Goal: Task Accomplishment & Management: Use online tool/utility

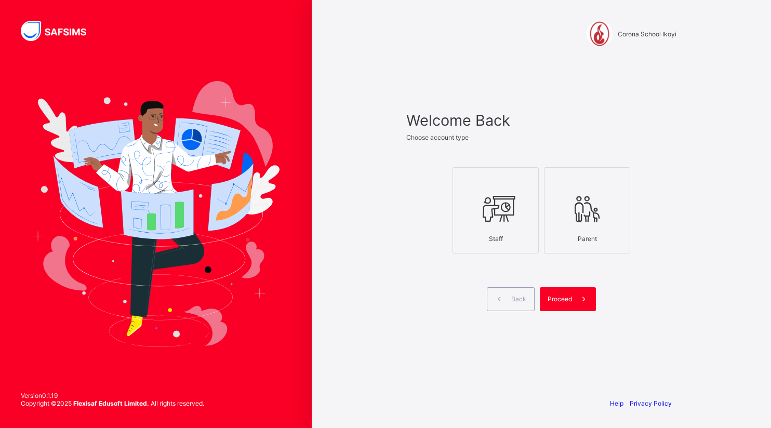
click at [505, 220] on icon at bounding box center [495, 208] width 36 height 31
click at [556, 296] on span "Proceed" at bounding box center [559, 299] width 24 height 8
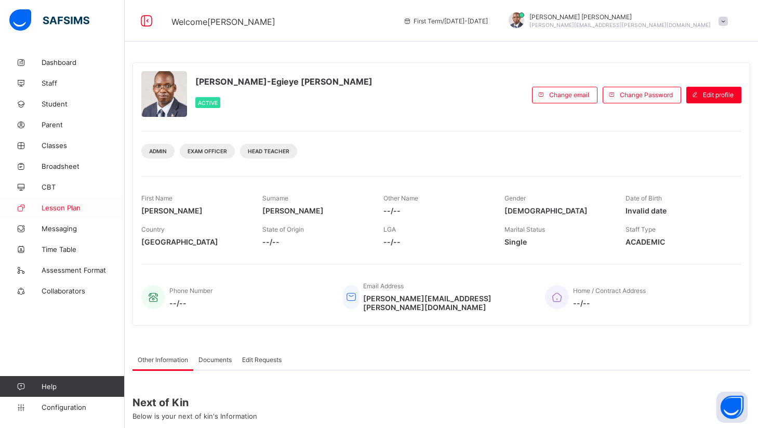
click at [57, 210] on span "Lesson Plan" at bounding box center [83, 208] width 83 height 8
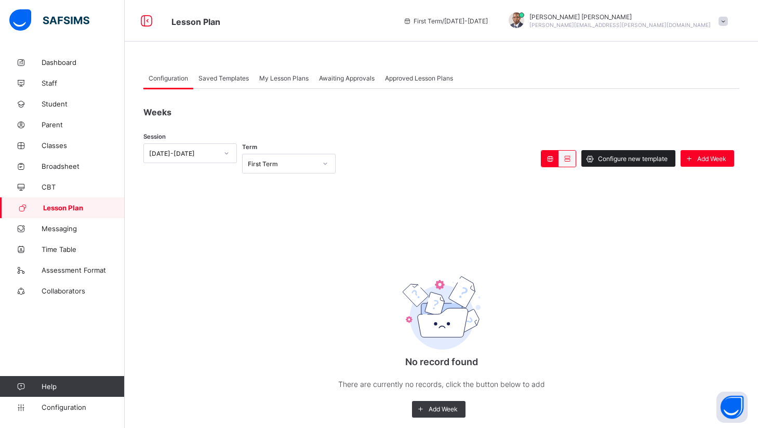
click at [643, 154] on div "Configure new template" at bounding box center [628, 158] width 94 height 17
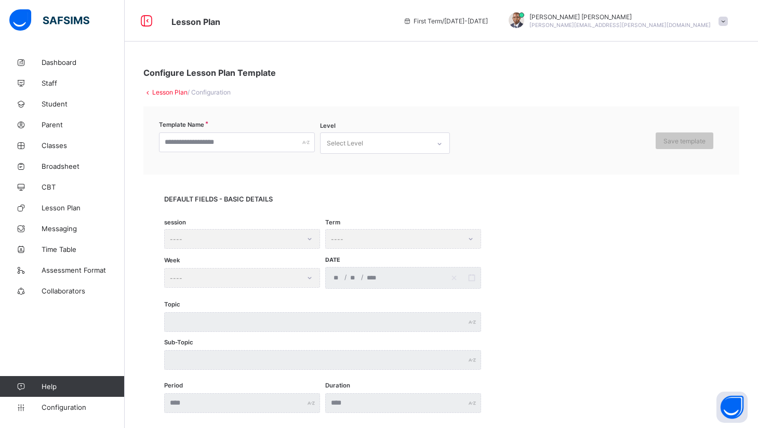
click at [297, 182] on div "DEFAULT FIELDS - BASIC DETAILS session ---- Term ---- Week ---- Date / / Topic …" at bounding box center [441, 303] width 596 height 259
click at [290, 140] on input "text" at bounding box center [237, 142] width 156 height 20
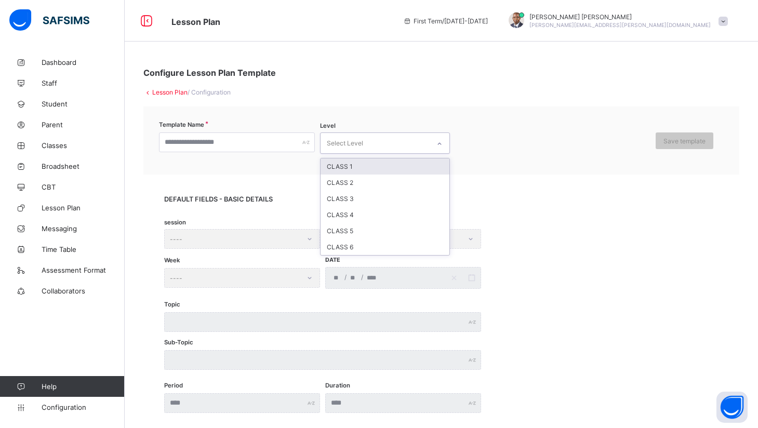
click at [371, 143] on div "Select Level" at bounding box center [374, 143] width 109 height 20
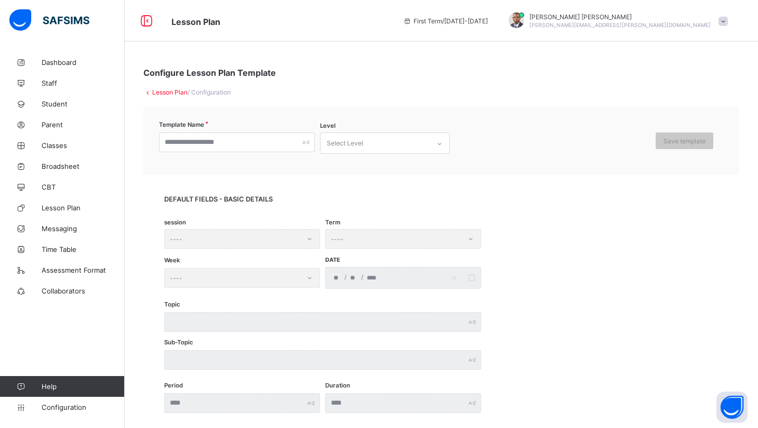
click at [496, 159] on div "Template Name Level Select Level Save template" at bounding box center [441, 140] width 596 height 68
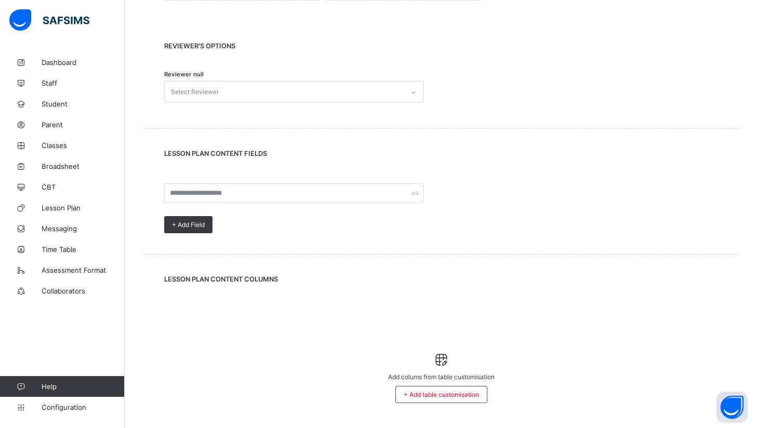
scroll to position [445, 0]
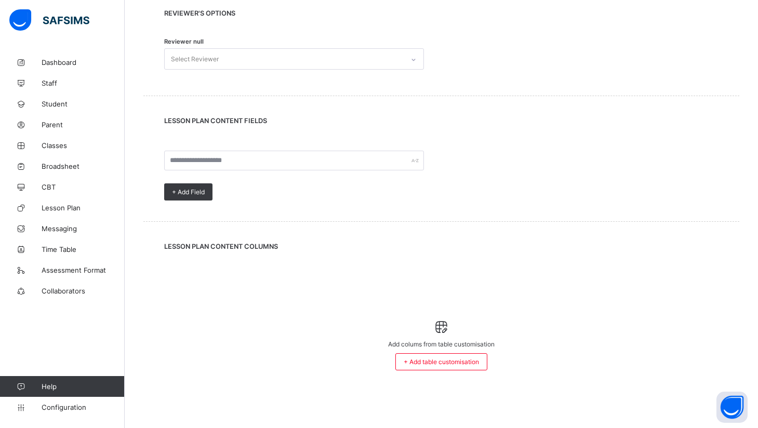
click at [240, 302] on div "Add colums from table customisation + Add table customisation" at bounding box center [441, 344] width 544 height 85
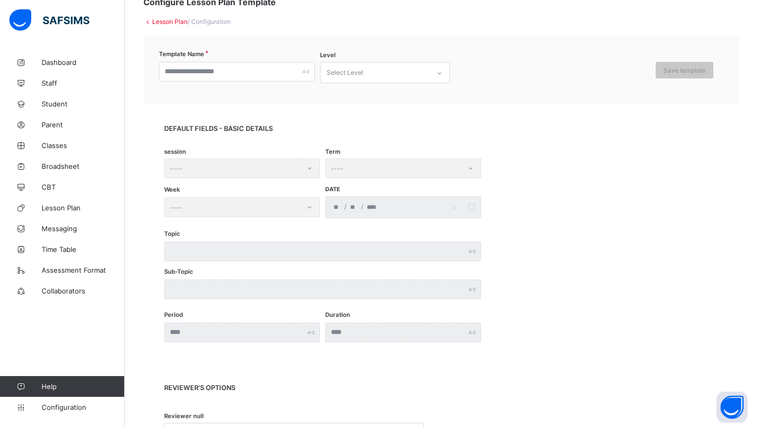
scroll to position [0, 0]
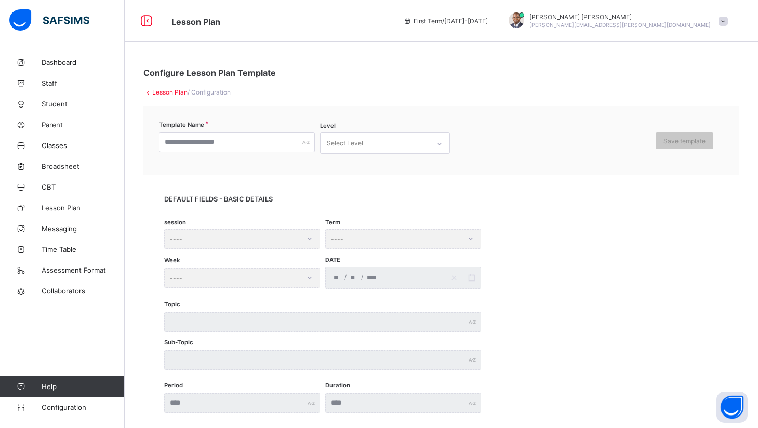
click at [170, 91] on link "Lesson Plan" at bounding box center [169, 92] width 35 height 8
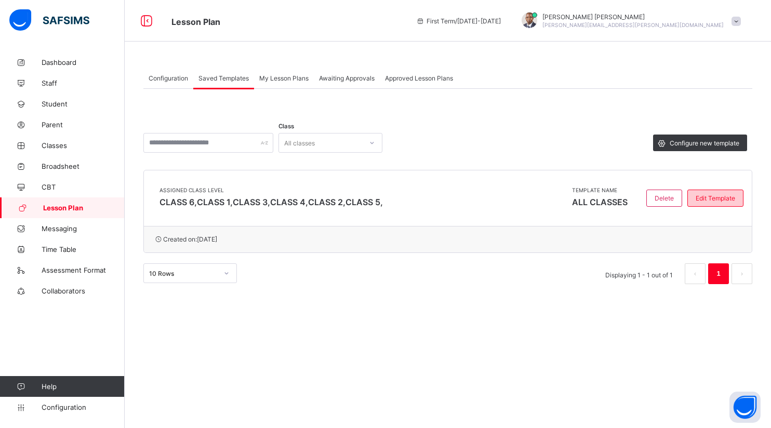
click at [704, 196] on span "Edit Template" at bounding box center [714, 198] width 39 height 8
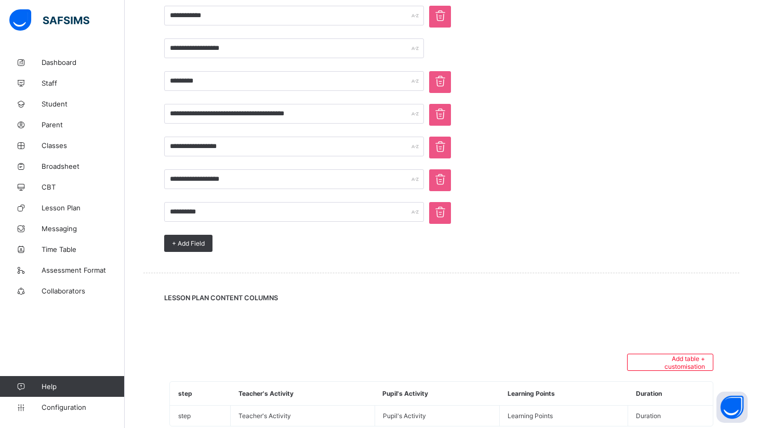
scroll to position [711, 0]
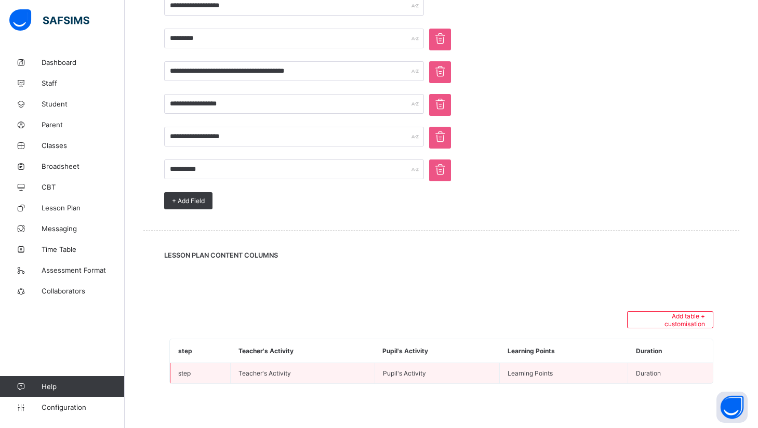
click at [344, 363] on td "Teacher's Activity" at bounding box center [303, 373] width 144 height 21
click at [279, 369] on td "Teacher's Activity" at bounding box center [303, 373] width 144 height 21
click at [193, 365] on td "step" at bounding box center [200, 373] width 60 height 21
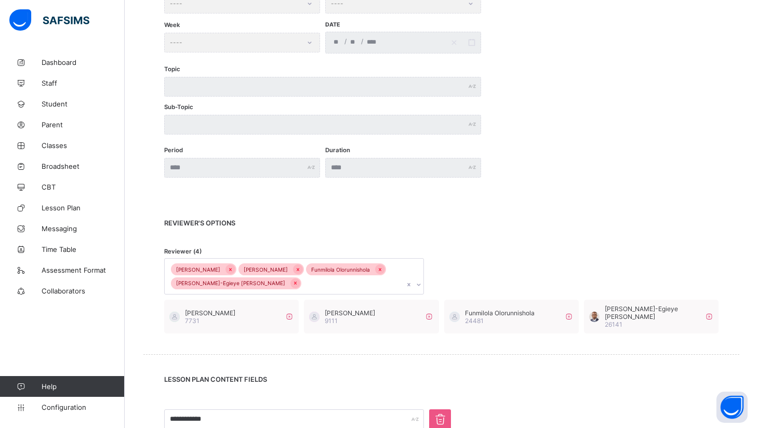
scroll to position [262, 0]
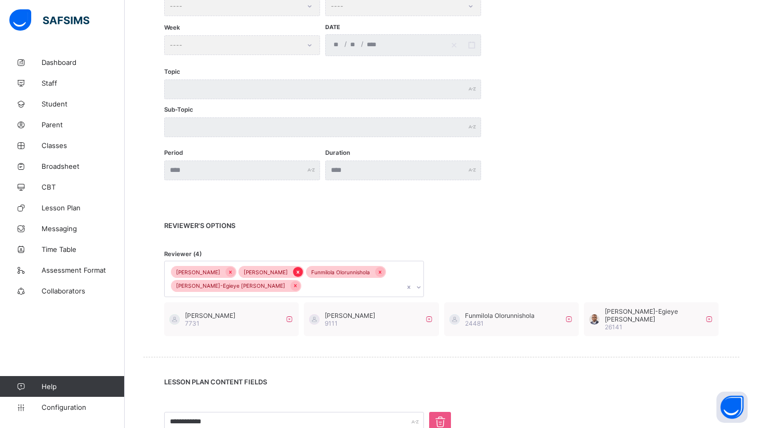
click at [295, 270] on icon at bounding box center [298, 271] width 6 height 7
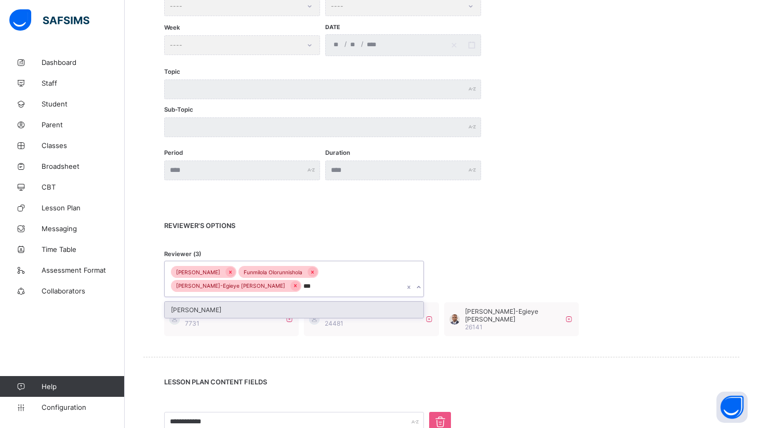
type input "****"
click at [308, 302] on div "[PERSON_NAME]" at bounding box center [294, 310] width 259 height 16
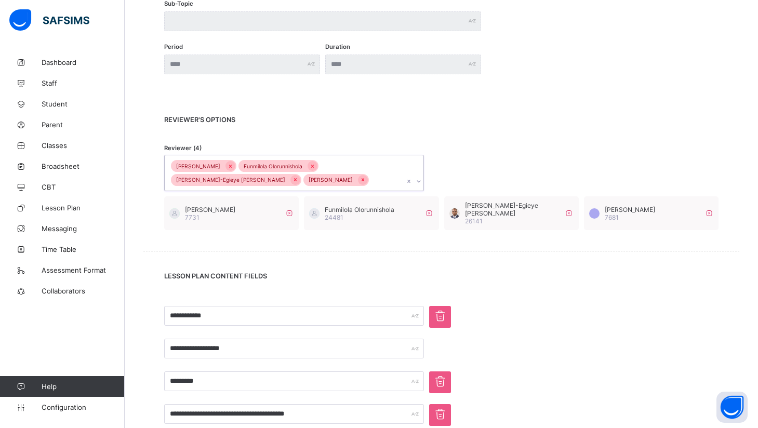
scroll to position [377, 0]
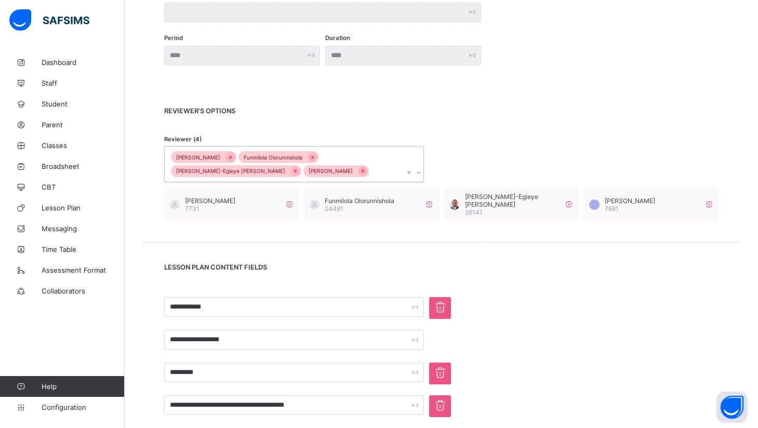
click at [668, 297] on div "**********" at bounding box center [441, 313] width 554 height 33
drag, startPoint x: 756, startPoint y: 246, endPoint x: 771, endPoint y: 284, distance: 41.3
click at [758, 284] on html "**********" at bounding box center [379, 196] width 758 height 1147
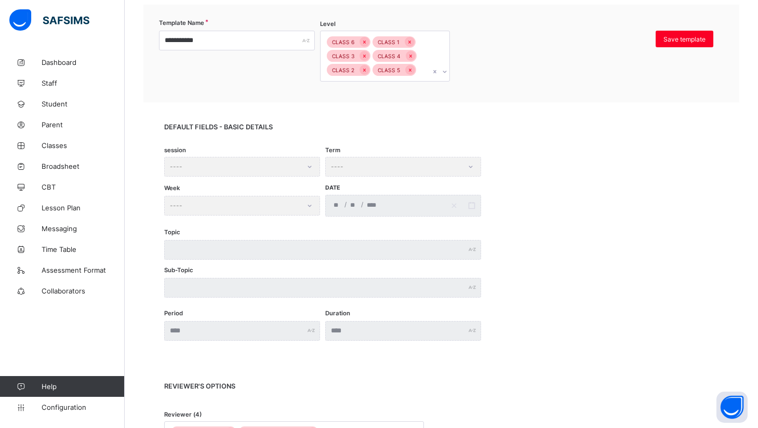
scroll to position [118, 0]
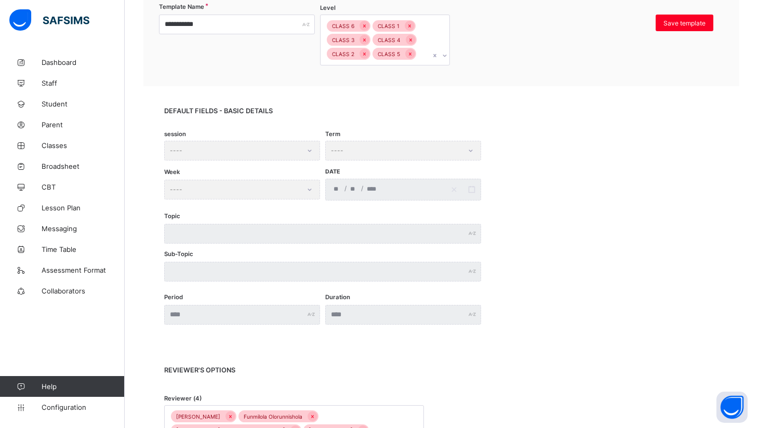
click at [415, 152] on div "Term ----" at bounding box center [403, 151] width 156 height 20
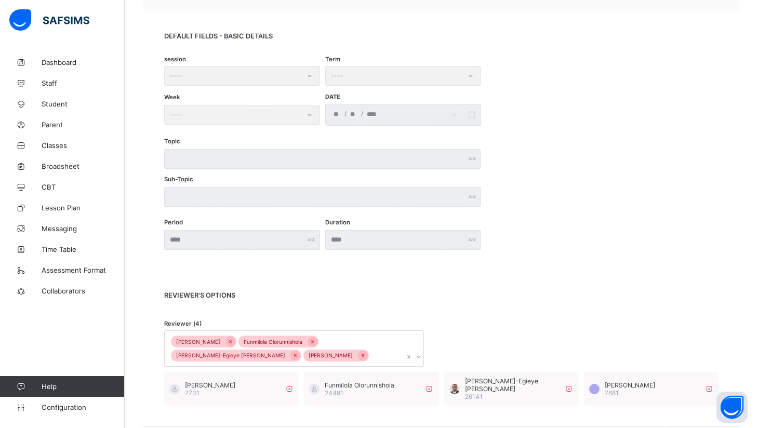
scroll to position [91, 0]
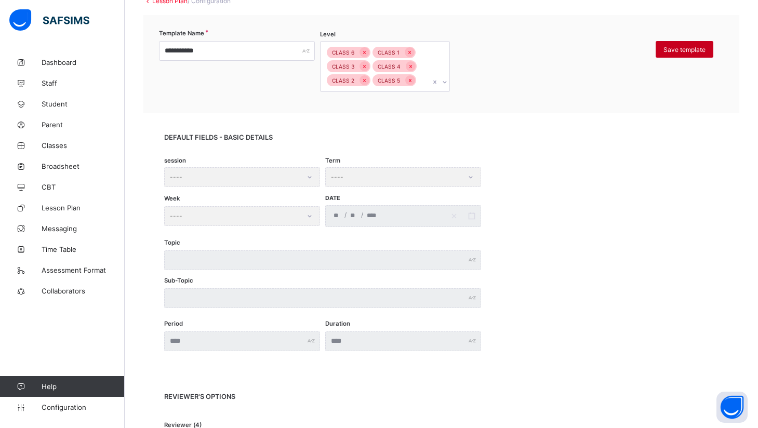
click at [701, 48] on span "Save template" at bounding box center [684, 50] width 42 height 8
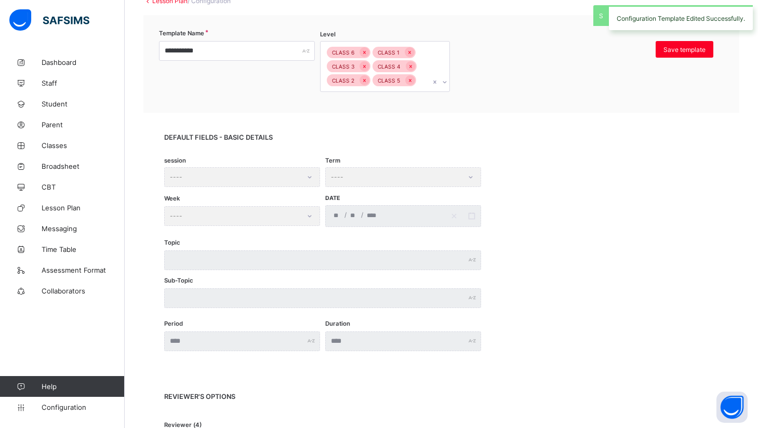
scroll to position [0, 0]
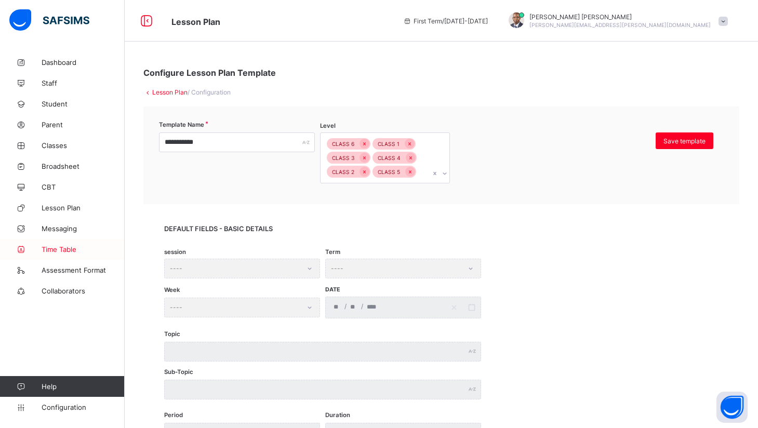
click at [61, 251] on span "Time Table" at bounding box center [83, 249] width 83 height 8
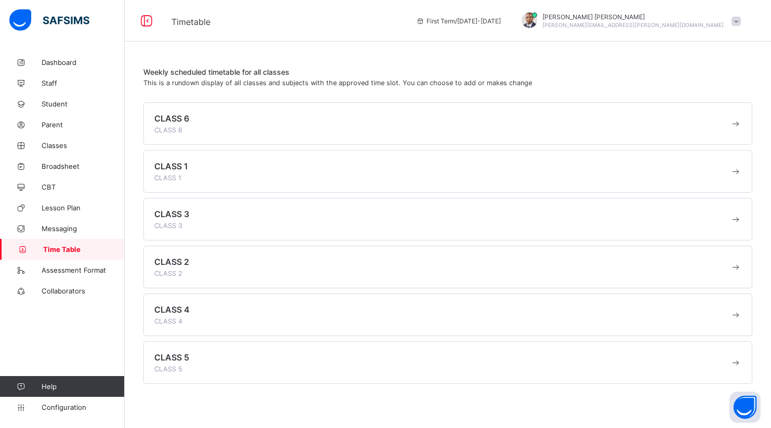
click at [683, 122] on div "CLASS 6 CLASS 6" at bounding box center [441, 123] width 575 height 21
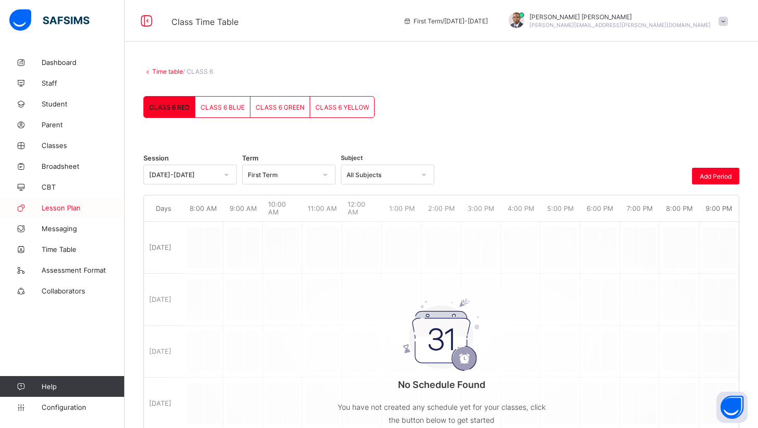
click at [55, 202] on link "Lesson Plan" at bounding box center [62, 207] width 125 height 21
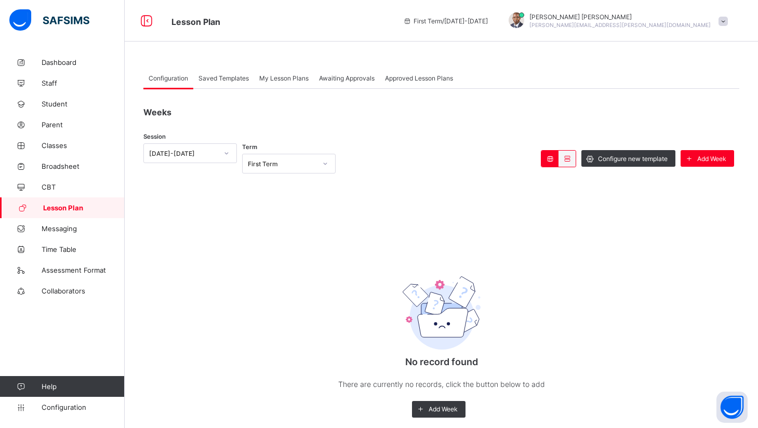
scroll to position [24, 0]
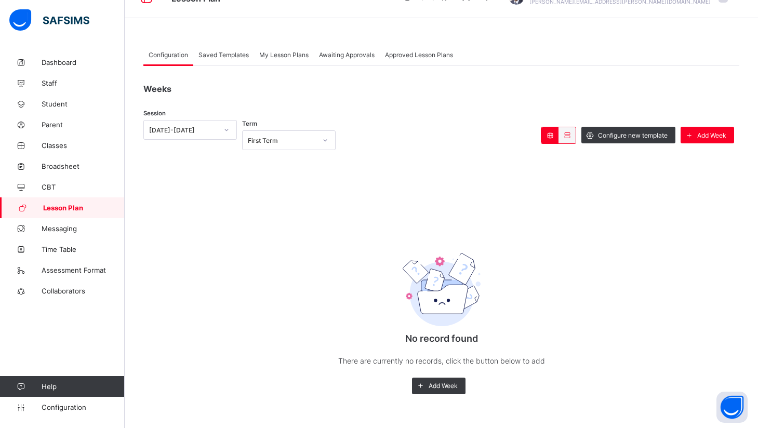
click at [215, 51] on span "Saved Templates" at bounding box center [223, 55] width 50 height 8
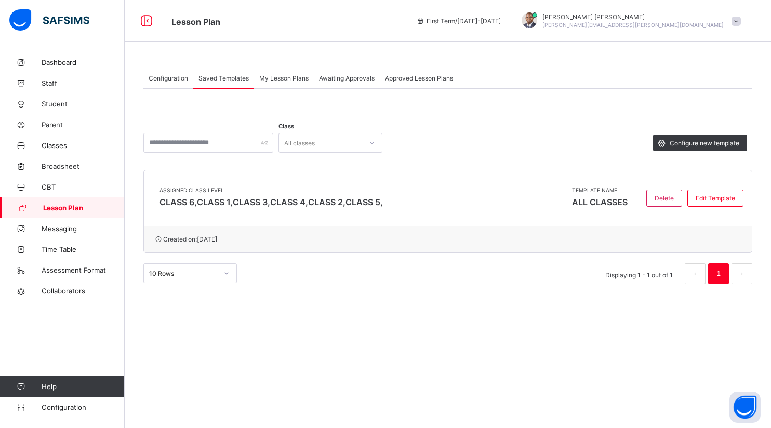
click at [284, 82] on div "My Lesson Plans" at bounding box center [284, 78] width 60 height 21
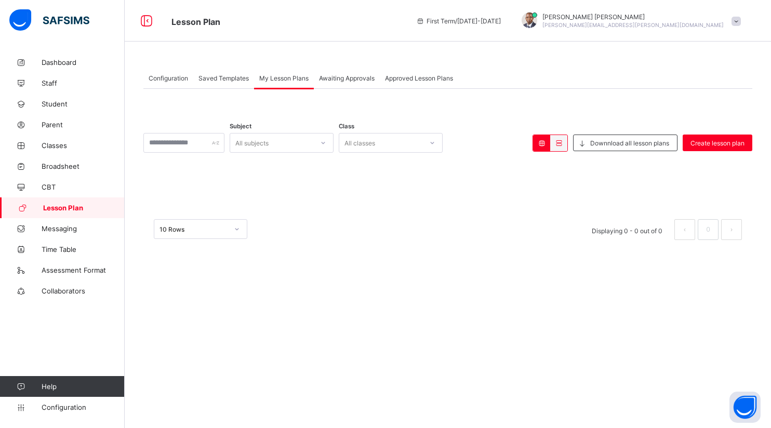
click at [341, 71] on div "Awaiting Approvals" at bounding box center [347, 78] width 66 height 21
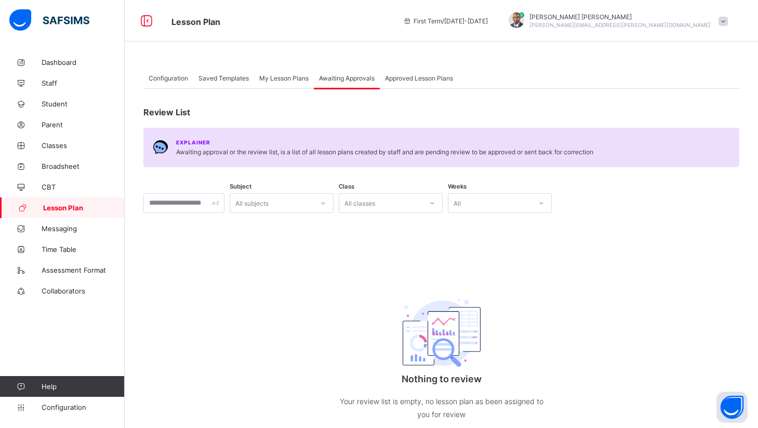
click at [394, 75] on span "Approved Lesson Plans" at bounding box center [419, 78] width 68 height 8
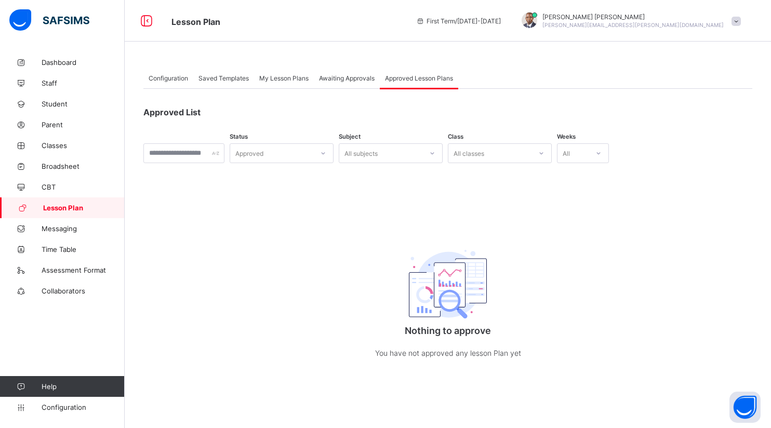
click at [162, 73] on div "Configuration" at bounding box center [168, 78] width 50 height 21
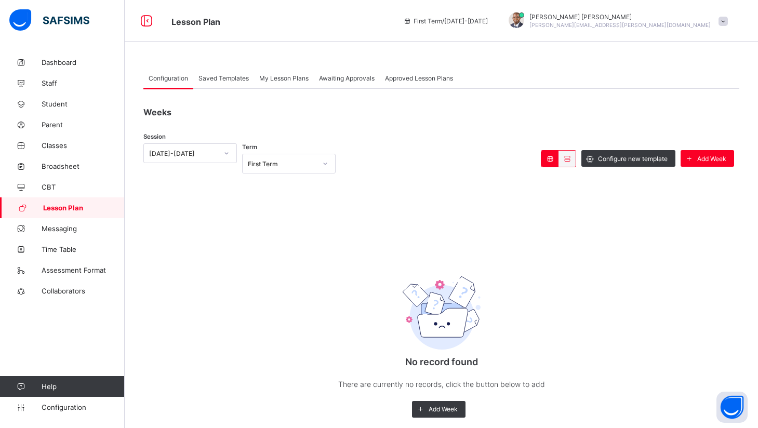
click at [216, 76] on span "Saved Templates" at bounding box center [223, 78] width 50 height 8
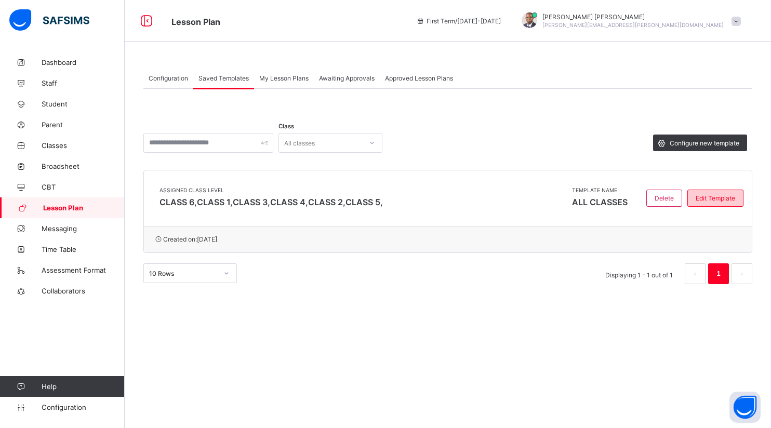
click at [698, 194] on div "Edit Template" at bounding box center [715, 198] width 56 height 17
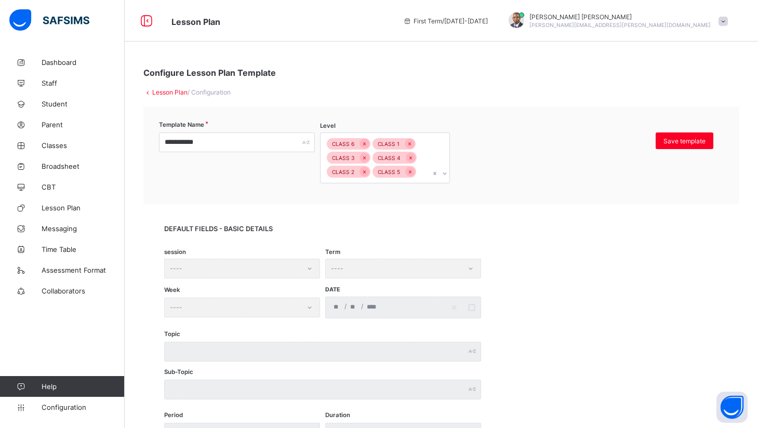
click at [173, 91] on link "Lesson Plan" at bounding box center [169, 92] width 35 height 8
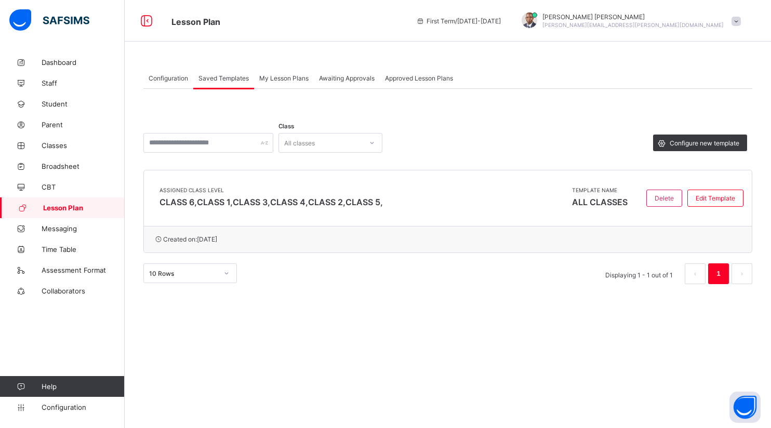
click at [169, 74] on span "Configuration" at bounding box center [168, 78] width 39 height 8
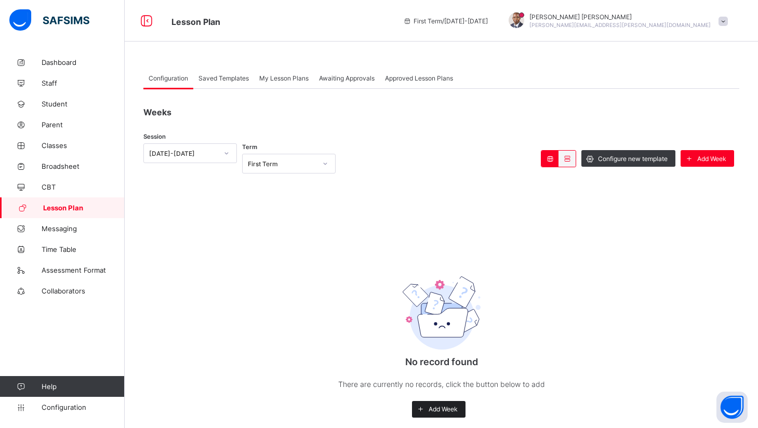
click at [445, 411] on span "Add Week" at bounding box center [442, 409] width 29 height 8
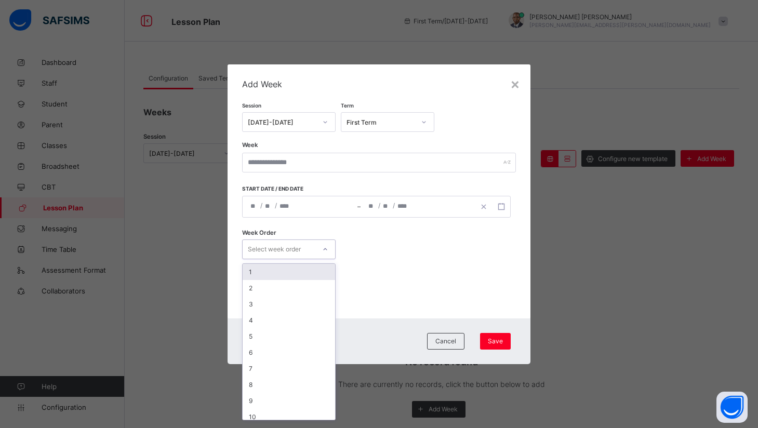
click at [310, 249] on div "Select week order" at bounding box center [279, 249] width 73 height 15
click at [392, 236] on div "Week Order option 1 focused, 1 of 15. 15 results available. Use Up and Down to …" at bounding box center [379, 249] width 274 height 43
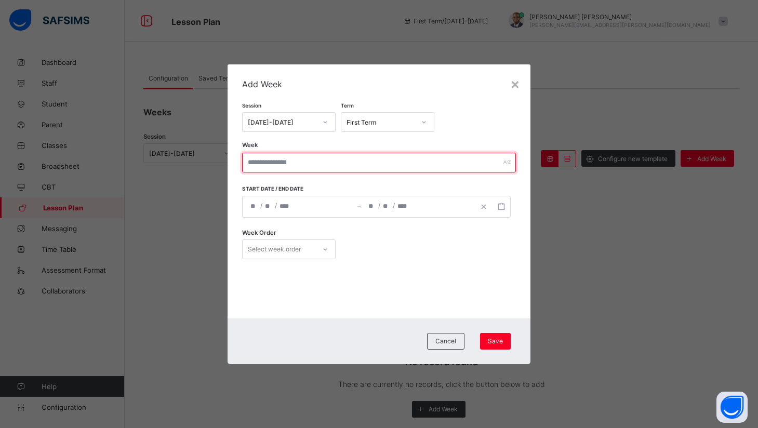
click at [370, 164] on input "text" at bounding box center [379, 163] width 274 height 20
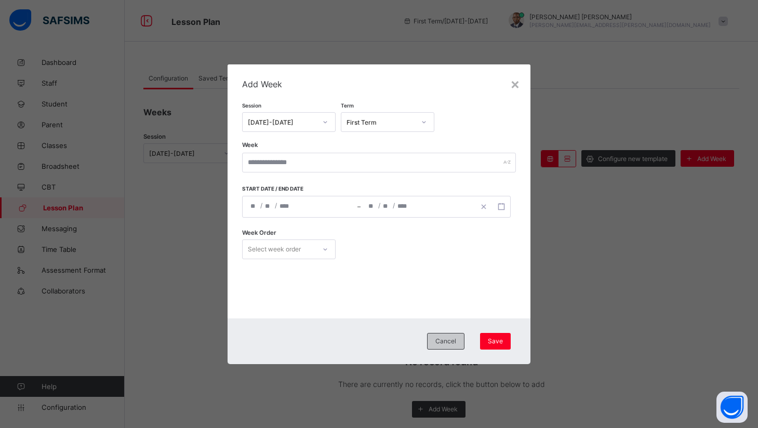
click at [447, 342] on span "Cancel" at bounding box center [445, 341] width 21 height 8
